Goal: Task Accomplishment & Management: Manage account settings

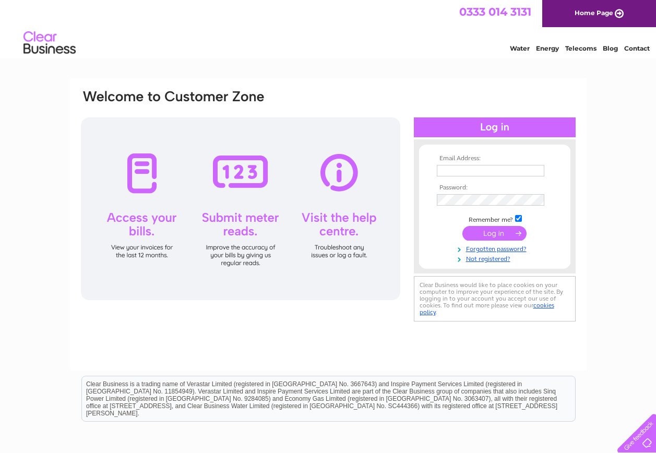
type input "[EMAIL_ADDRESS][DOMAIN_NAME]"
click at [491, 233] on input "submit" at bounding box center [494, 233] width 64 height 15
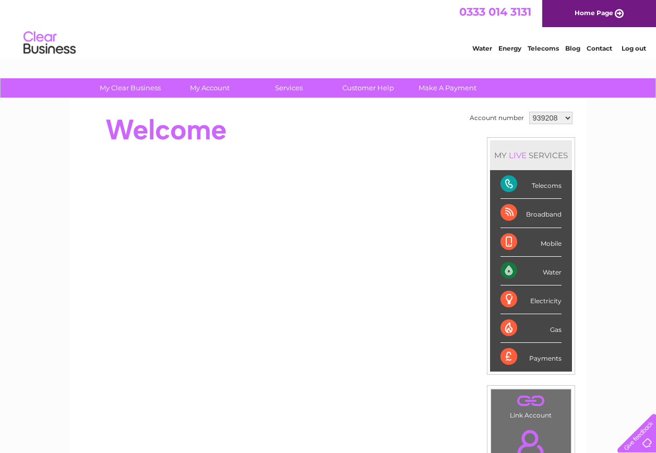
click at [523, 270] on div "Water" at bounding box center [530, 271] width 61 height 29
click at [565, 116] on select "939208 988357 988365 1113810 1113811 1113812 1113813 1113814 1113815" at bounding box center [550, 118] width 43 height 13
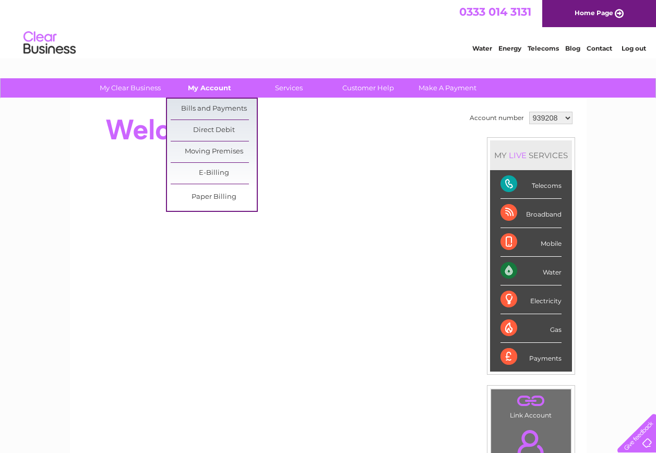
click at [211, 87] on link "My Account" at bounding box center [209, 87] width 86 height 19
click at [212, 103] on link "Bills and Payments" at bounding box center [214, 109] width 86 height 21
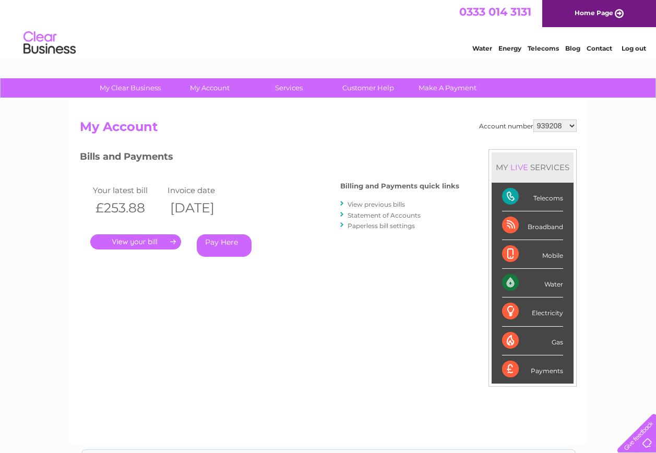
click at [135, 241] on link "." at bounding box center [135, 241] width 91 height 15
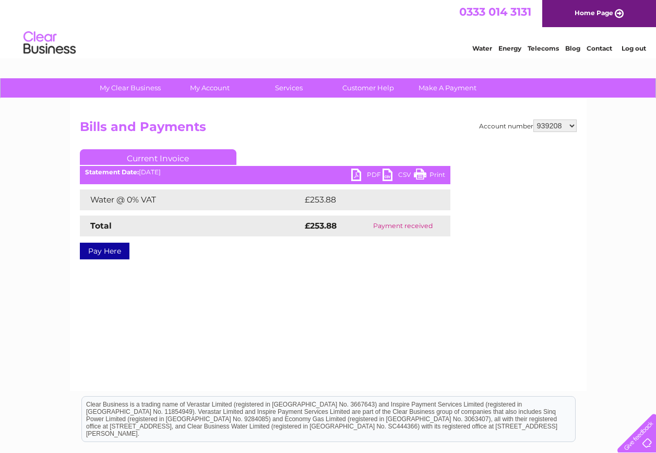
click at [360, 175] on link "PDF" at bounding box center [366, 176] width 31 height 15
